Goal: Task Accomplishment & Management: Use online tool/utility

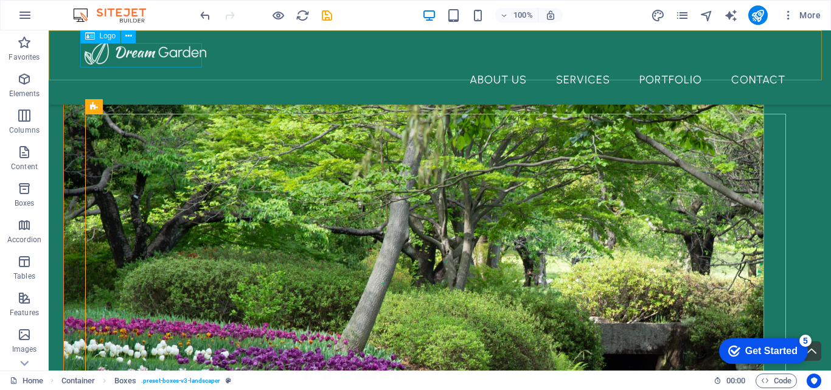
click at [134, 54] on div at bounding box center [440, 52] width 711 height 24
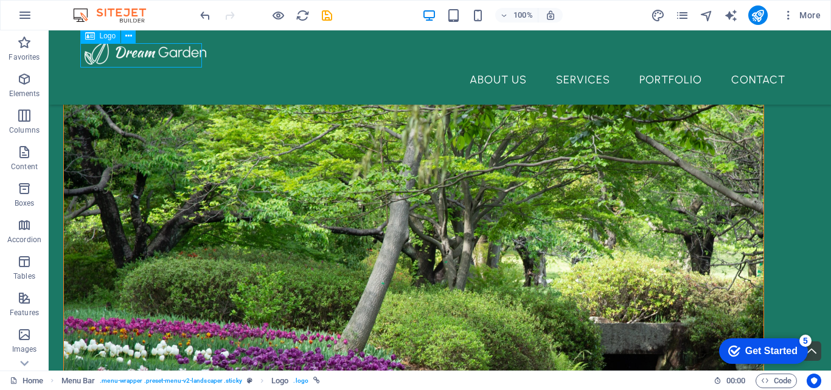
click at [186, 60] on div at bounding box center [440, 52] width 711 height 24
select select "px"
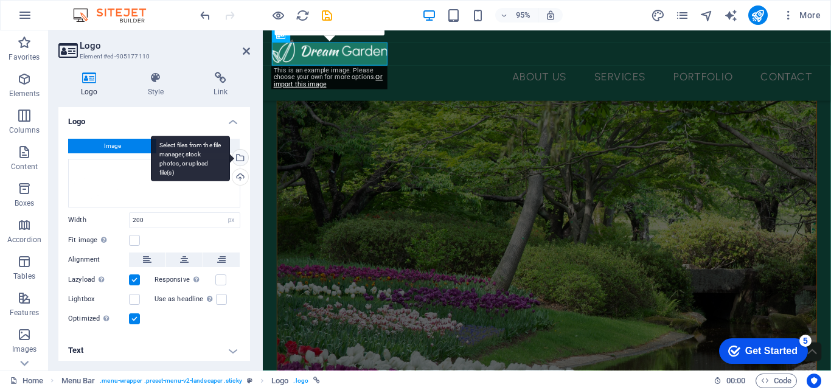
click at [238, 159] on div "Select files from the file manager, stock photos, or upload file(s)" at bounding box center [239, 159] width 18 height 18
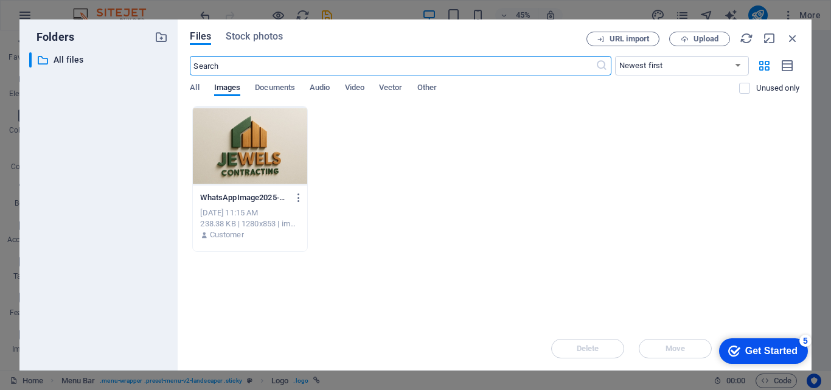
click at [242, 158] on div at bounding box center [250, 145] width 114 height 79
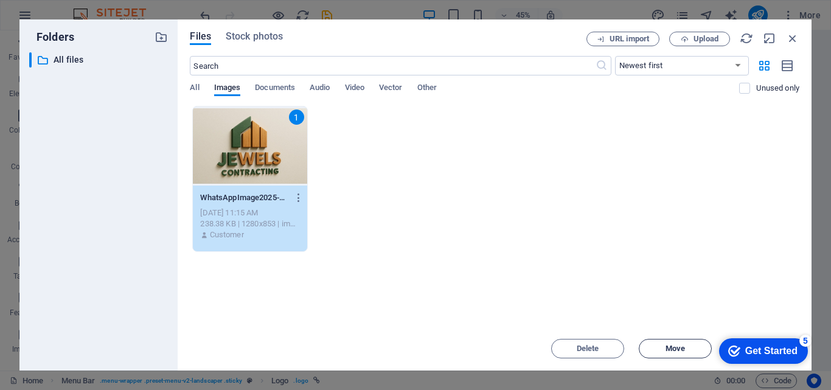
click at [682, 351] on span "Move" at bounding box center [675, 348] width 19 height 7
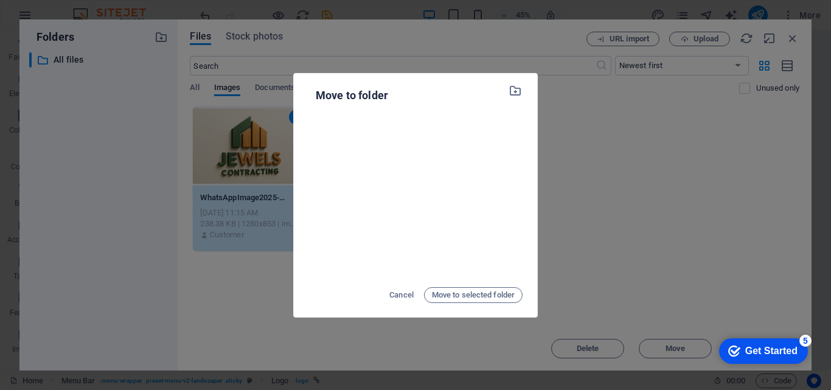
click at [685, 212] on div "Move to folder Cancel Move to selected folder" at bounding box center [415, 195] width 831 height 390
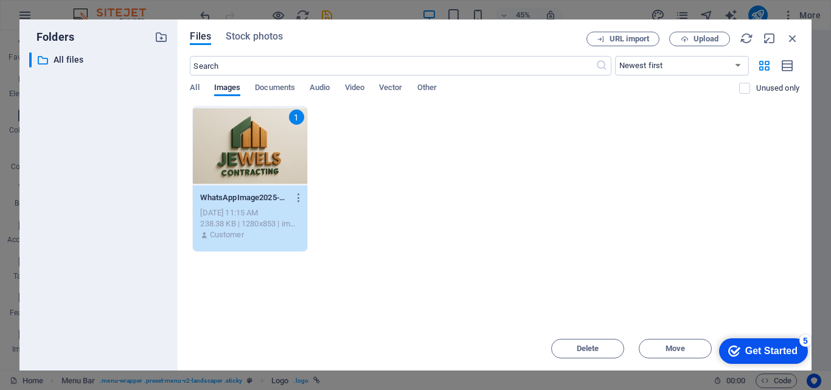
click at [223, 154] on div "1" at bounding box center [250, 145] width 114 height 79
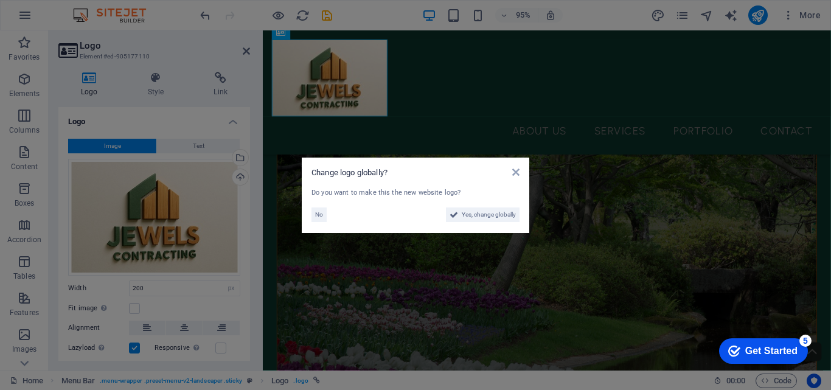
scroll to position [425, 0]
click at [517, 173] on icon at bounding box center [515, 172] width 7 height 10
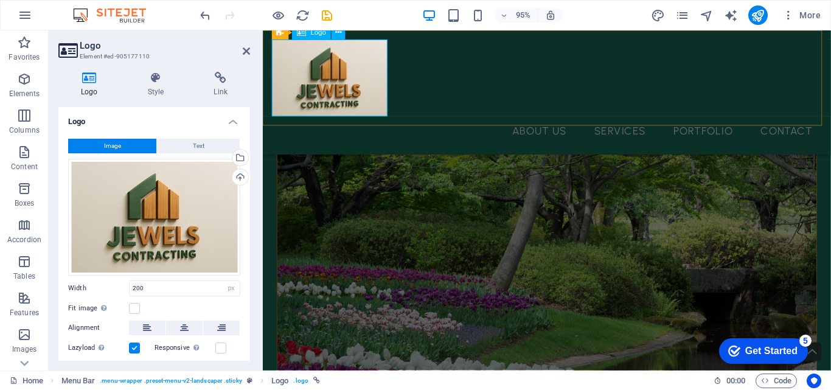
click at [364, 57] on div at bounding box center [562, 80] width 579 height 81
click at [193, 287] on input "200" at bounding box center [185, 288] width 110 height 15
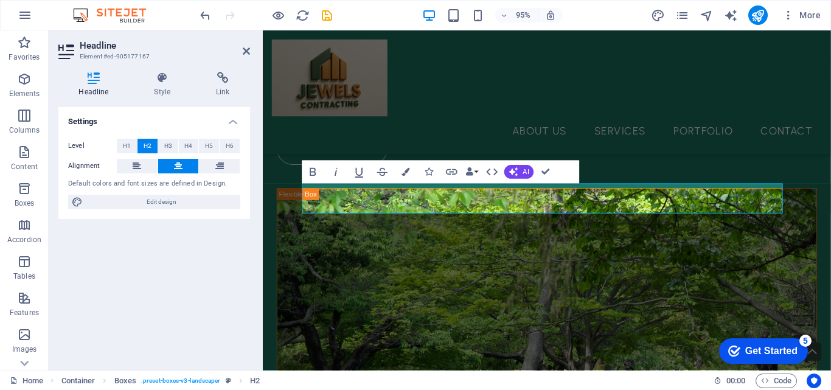
scroll to position [243, 0]
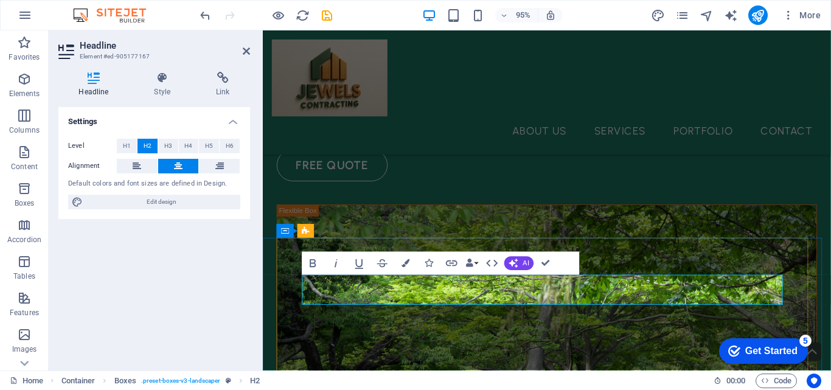
drag, startPoint x: 753, startPoint y: 296, endPoint x: 503, endPoint y: 298, distance: 250.1
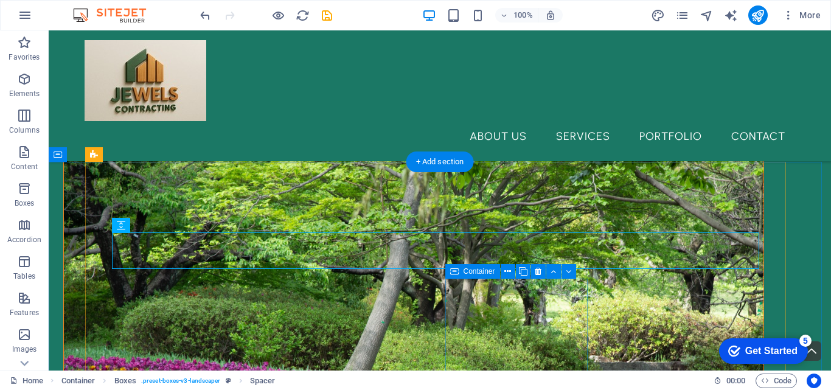
scroll to position [397, 0]
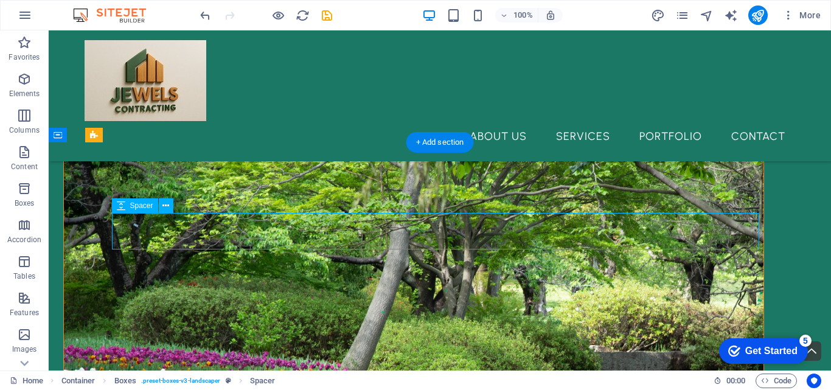
select select "px"
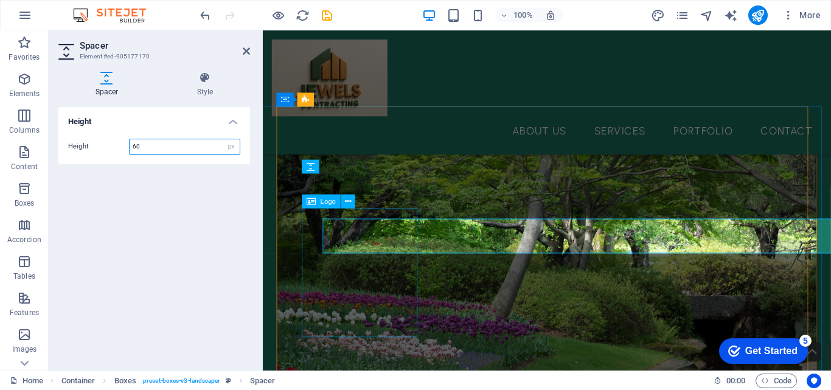
scroll to position [381, 0]
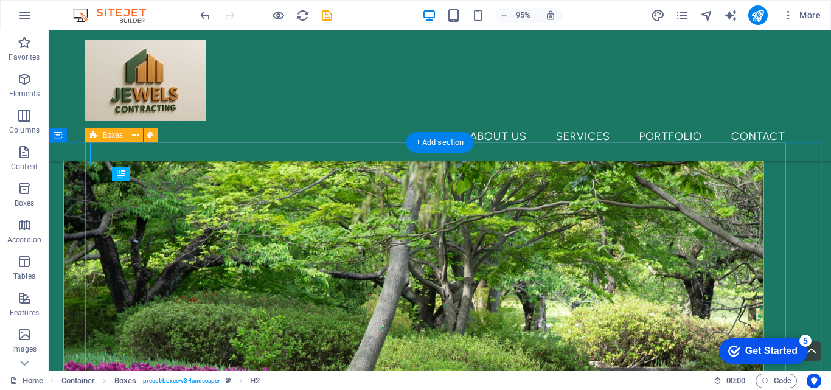
scroll to position [397, 0]
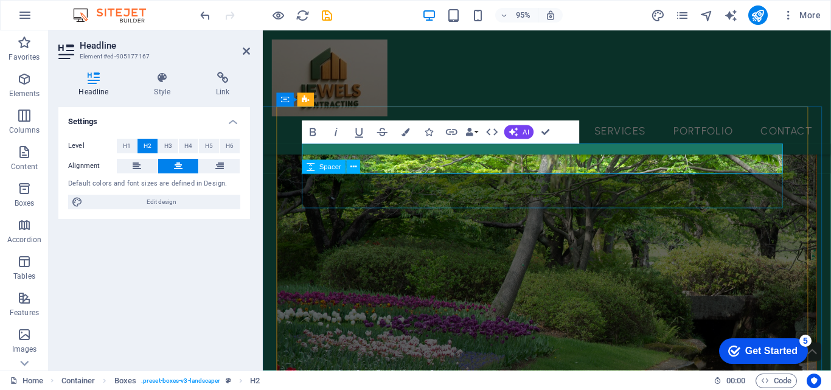
scroll to position [381, 0]
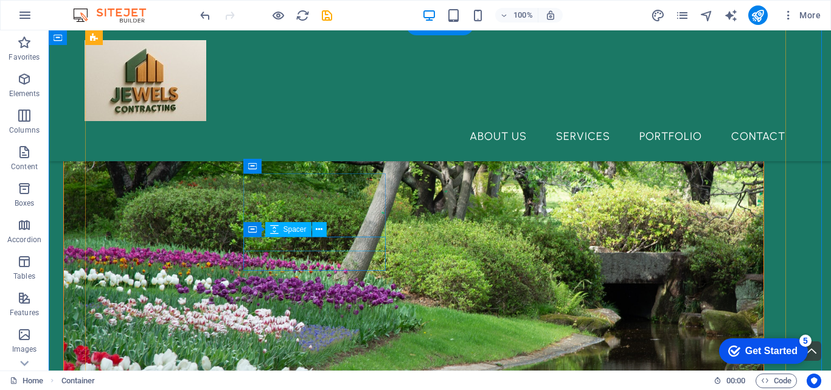
scroll to position [428, 0]
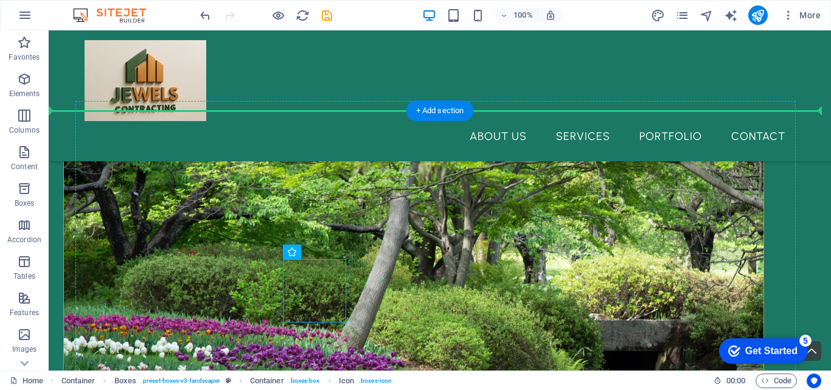
drag, startPoint x: 308, startPoint y: 289, endPoint x: 174, endPoint y: 287, distance: 133.9
drag, startPoint x: 327, startPoint y: 276, endPoint x: 184, endPoint y: 267, distance: 143.3
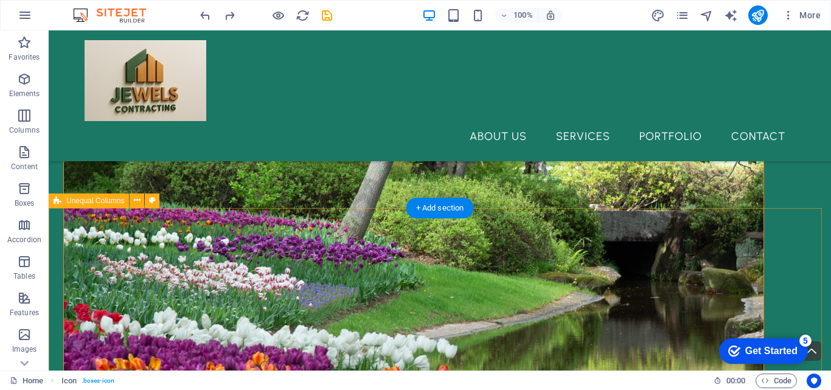
scroll to position [519, 0]
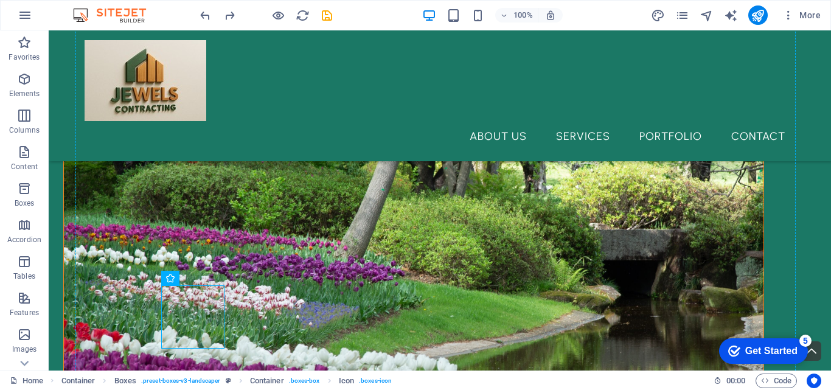
drag, startPoint x: 190, startPoint y: 322, endPoint x: 196, endPoint y: 209, distance: 113.3
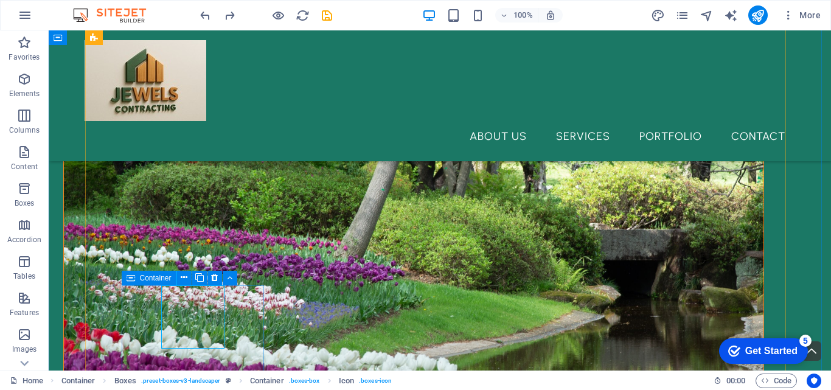
click at [134, 276] on icon at bounding box center [131, 278] width 9 height 15
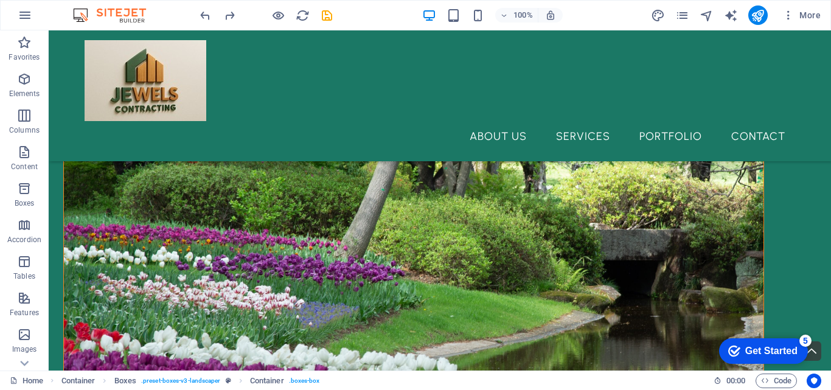
drag, startPoint x: 183, startPoint y: 307, endPoint x: 144, endPoint y: 208, distance: 106.0
drag, startPoint x: 203, startPoint y: 316, endPoint x: 335, endPoint y: 212, distance: 167.7
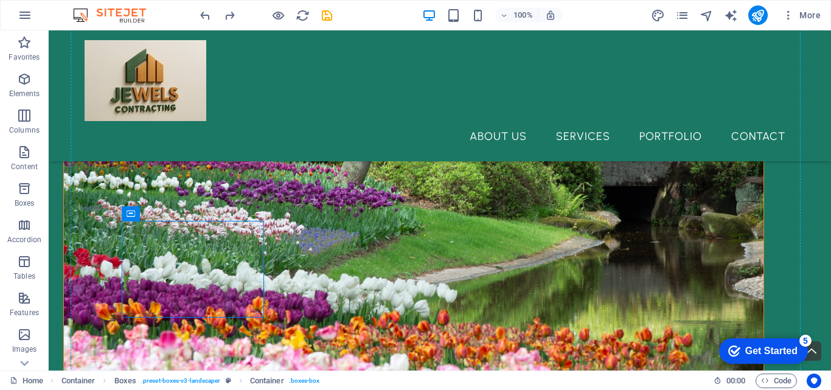
scroll to position [602, 0]
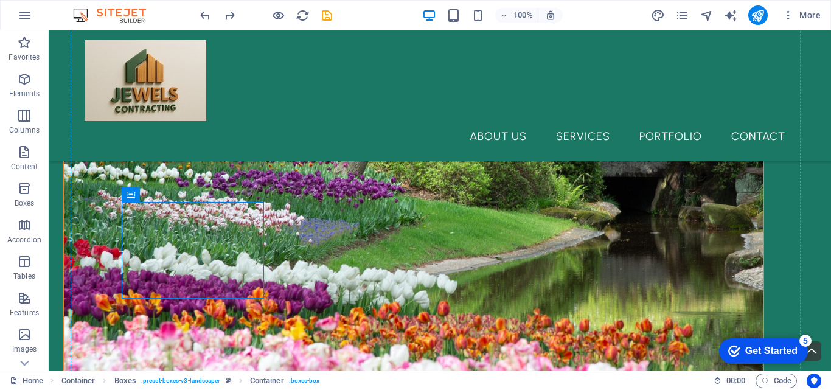
drag, startPoint x: 181, startPoint y: 308, endPoint x: 524, endPoint y: 224, distance: 352.7
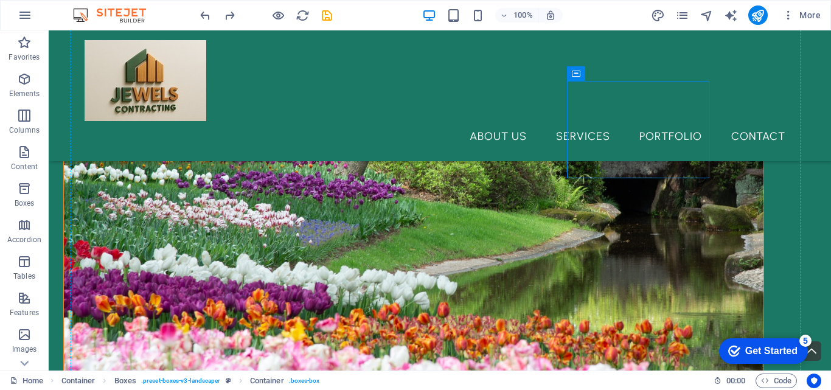
scroll to position [607, 0]
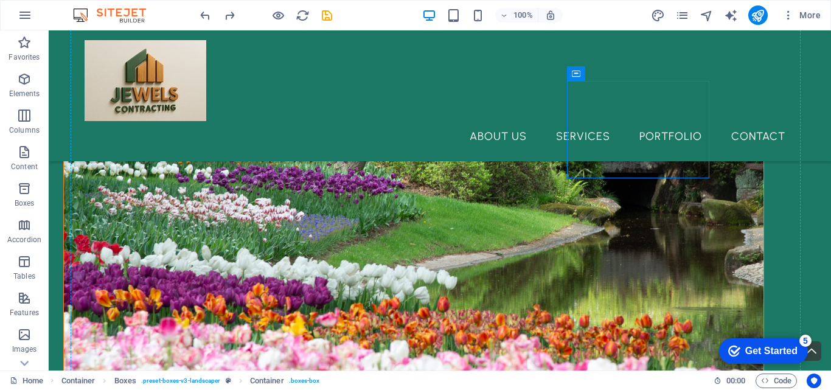
drag, startPoint x: 623, startPoint y: 226, endPoint x: 466, endPoint y: 238, distance: 157.4
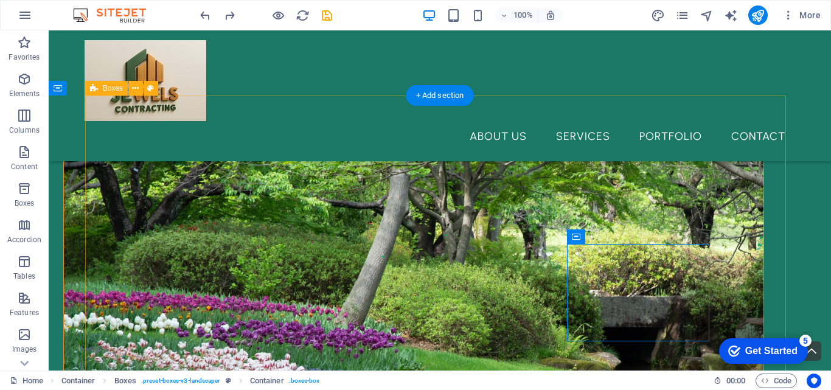
scroll to position [424, 0]
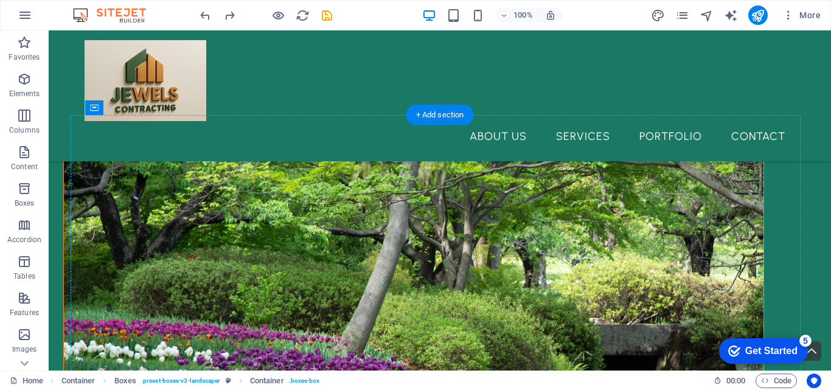
drag, startPoint x: 459, startPoint y: 287, endPoint x: 281, endPoint y: 264, distance: 179.8
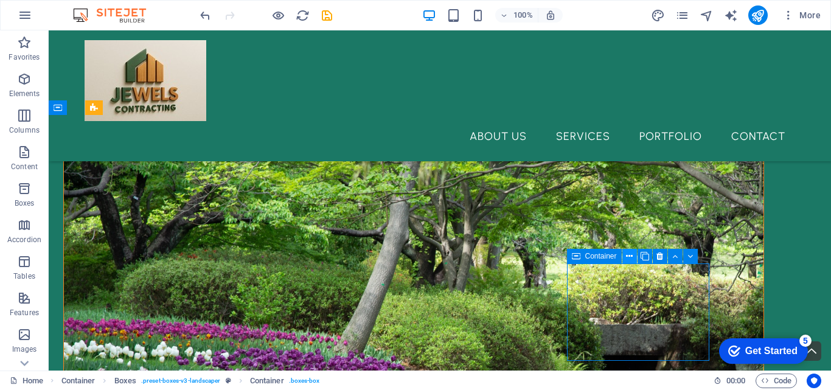
drag, startPoint x: 579, startPoint y: 257, endPoint x: 633, endPoint y: 258, distance: 54.2
click at [633, 258] on div "Container" at bounding box center [636, 256] width 139 height 15
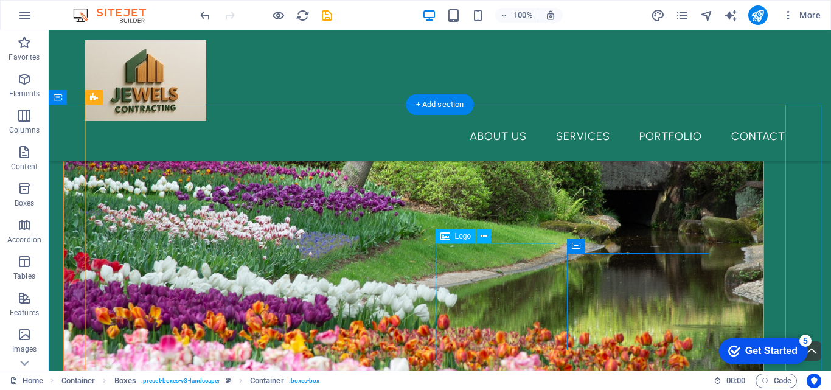
scroll to position [607, 0]
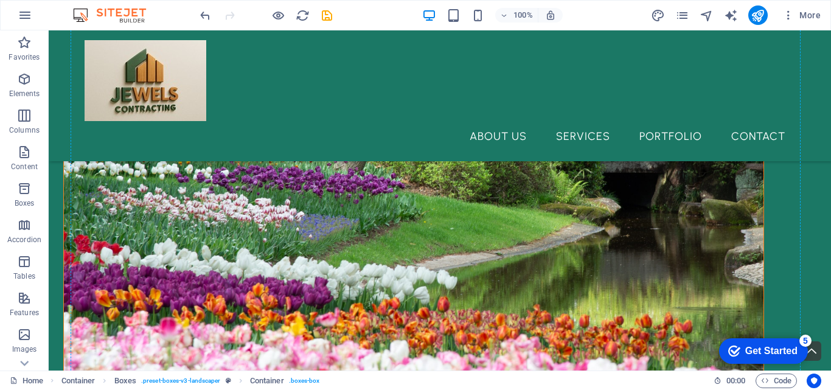
drag, startPoint x: 182, startPoint y: 224, endPoint x: 501, endPoint y: 186, distance: 321.7
drag, startPoint x: 183, startPoint y: 224, endPoint x: 683, endPoint y: 187, distance: 501.6
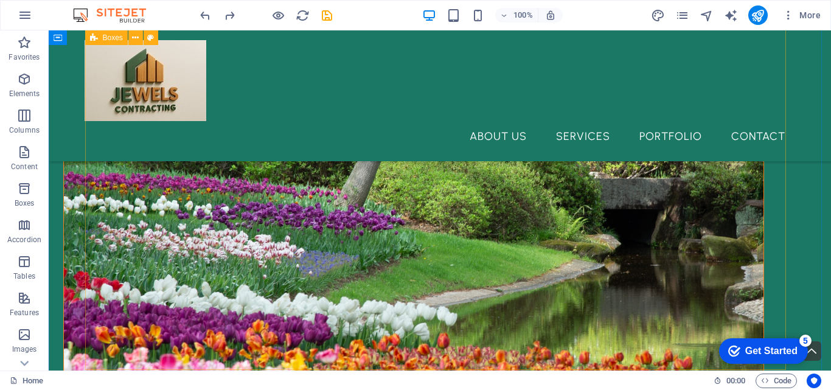
scroll to position [546, 0]
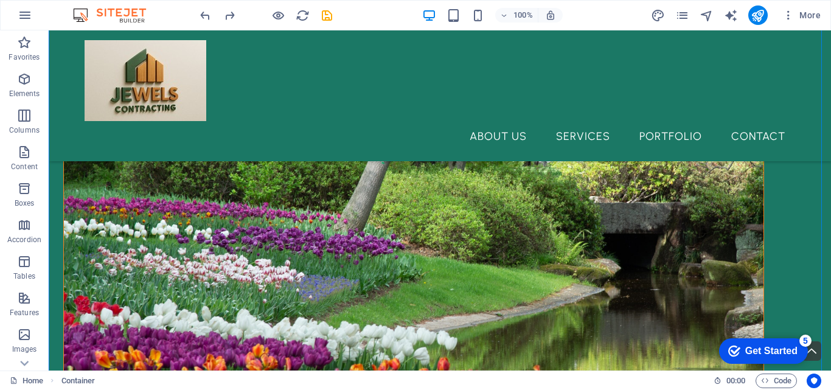
drag, startPoint x: 177, startPoint y: 283, endPoint x: 744, endPoint y: 301, distance: 566.8
